Goal: Register for event/course

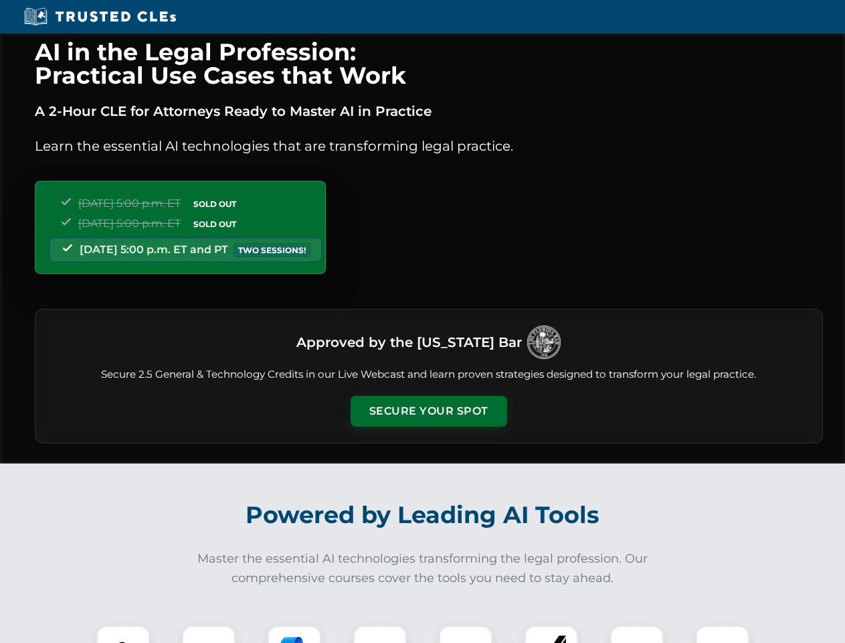
click at [428, 411] on button "Secure Your Spot" at bounding box center [429, 411] width 157 height 31
click at [123, 634] on img at bounding box center [123, 651] width 39 height 39
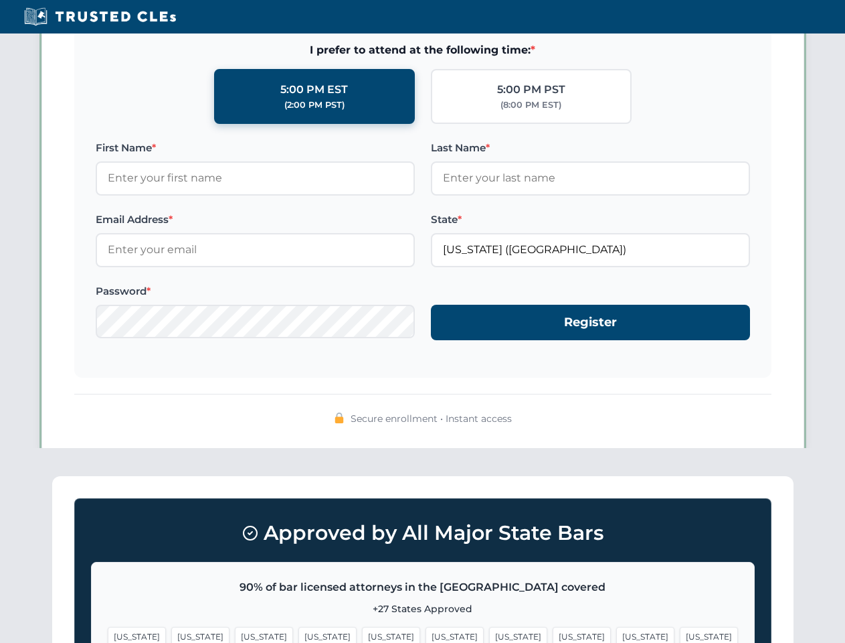
click at [489, 634] on span "[US_STATE]" at bounding box center [518, 635] width 58 height 19
click at [616, 634] on span "[US_STATE]" at bounding box center [645, 635] width 58 height 19
